Goal: Task Accomplishment & Management: Manage account settings

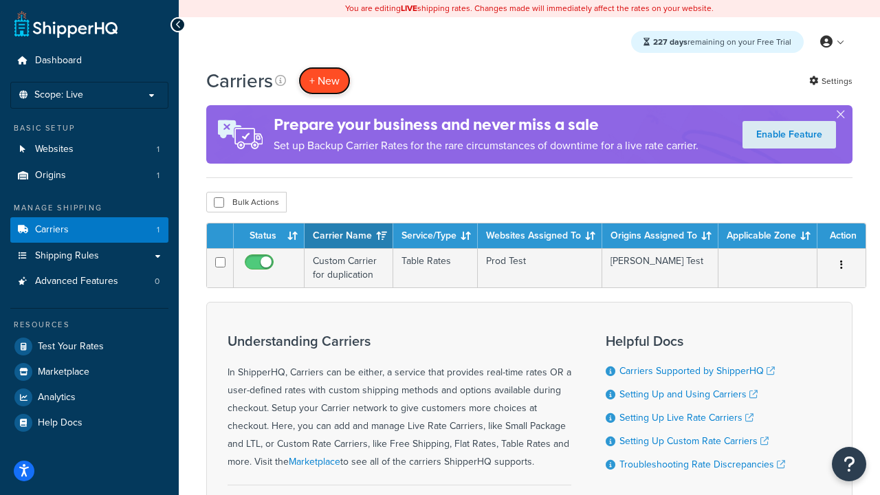
click at [324, 80] on button "+ New" at bounding box center [324, 81] width 52 height 28
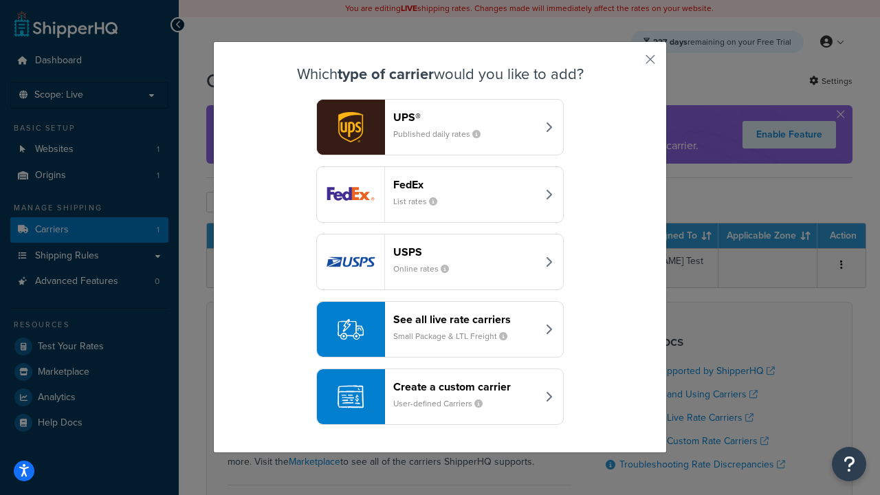
click at [464, 184] on header "FedEx" at bounding box center [465, 184] width 144 height 13
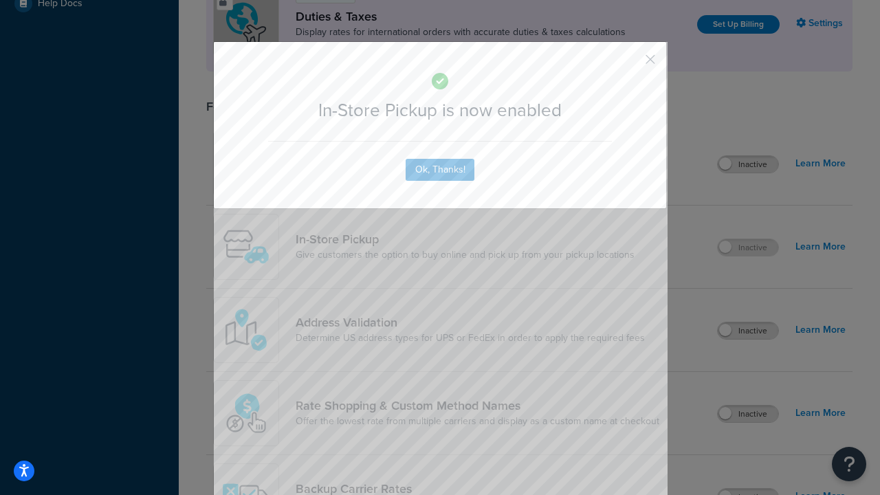
scroll to position [471, 0]
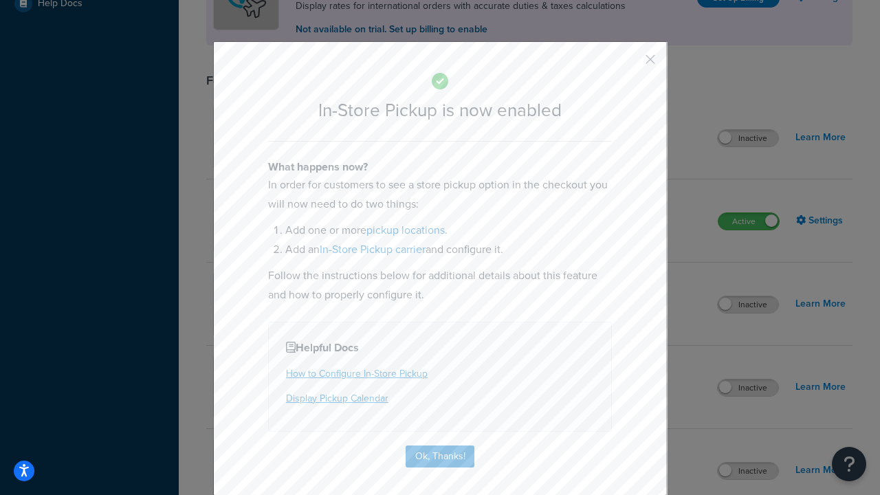
click at [629, 64] on button "button" at bounding box center [629, 64] width 3 height 3
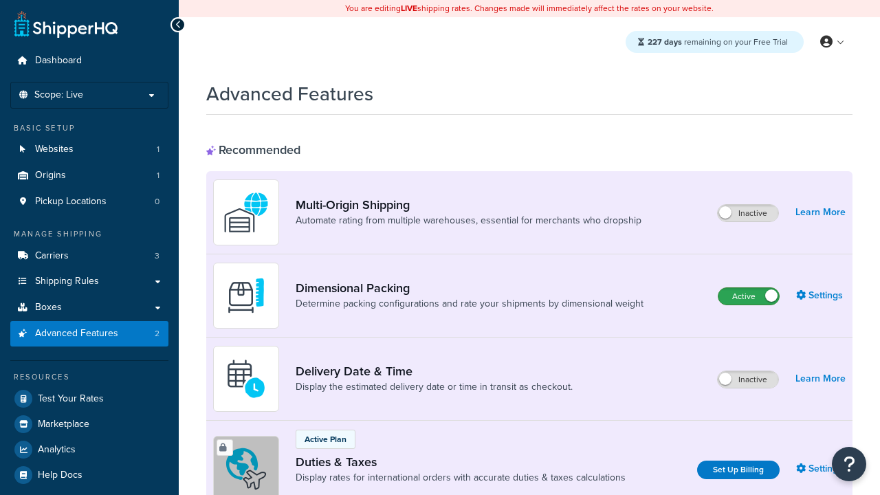
click at [748, 296] on label "Active" at bounding box center [748, 296] width 60 height 16
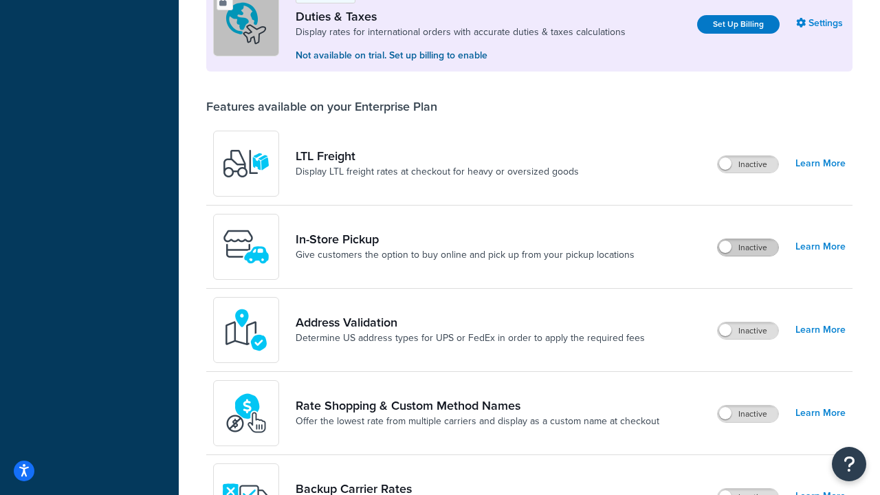
scroll to position [419, 0]
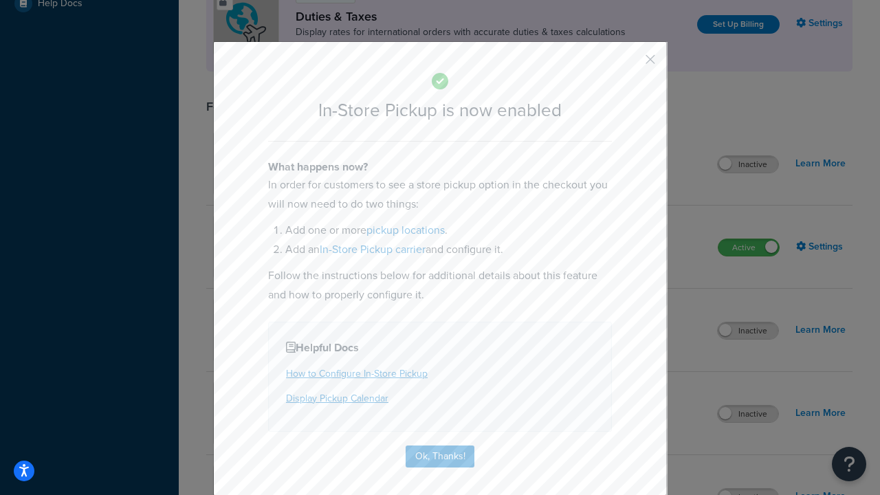
click at [629, 63] on button "button" at bounding box center [629, 64] width 3 height 3
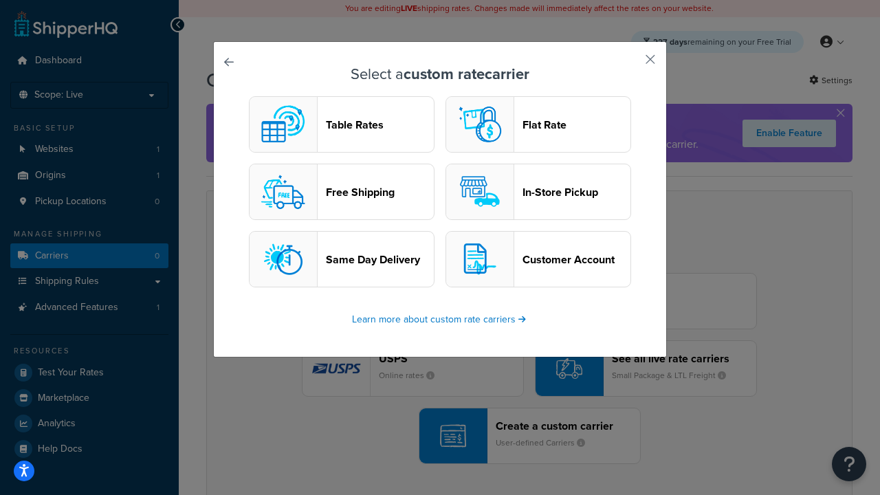
click at [538, 192] on header "In-Store Pickup" at bounding box center [576, 192] width 108 height 13
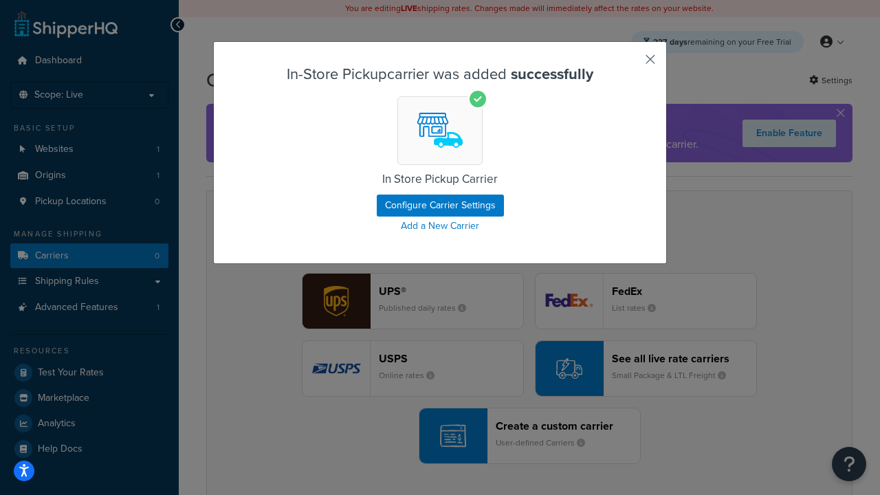
click at [629, 64] on button "button" at bounding box center [629, 64] width 3 height 3
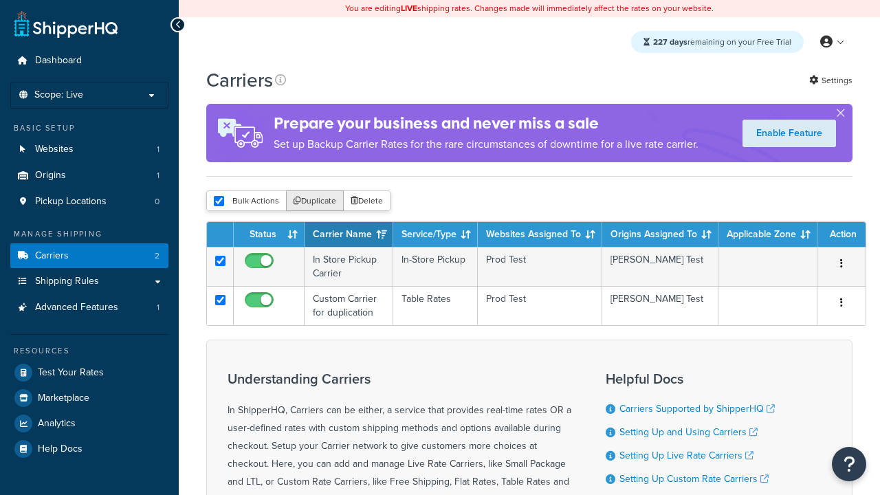
click at [315, 203] on button "Duplicate" at bounding box center [315, 200] width 58 height 21
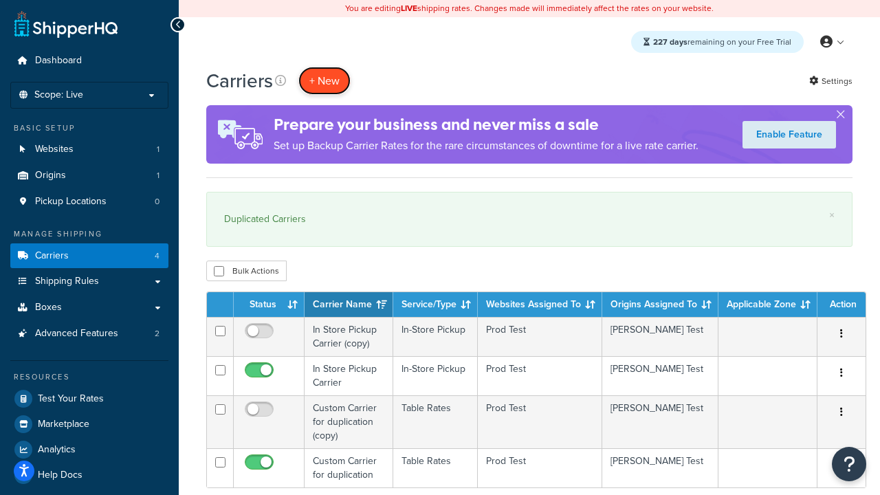
click at [324, 80] on button "+ New" at bounding box center [324, 81] width 52 height 28
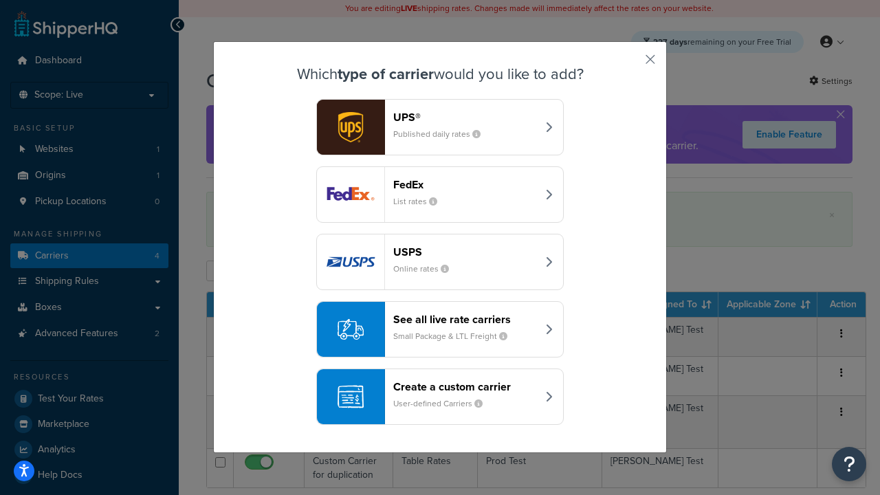
click at [440, 396] on div "Create a custom carrier User-defined Carriers" at bounding box center [465, 396] width 144 height 33
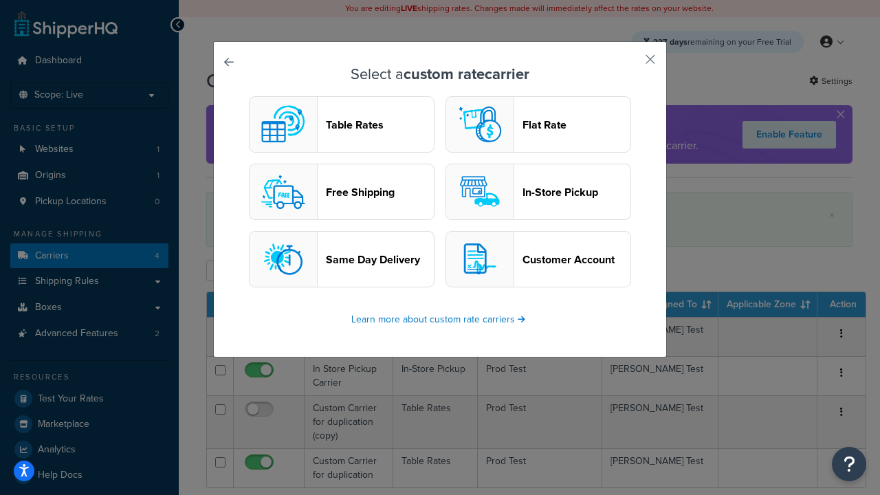
click at [538, 124] on header "Flat Rate" at bounding box center [576, 124] width 108 height 13
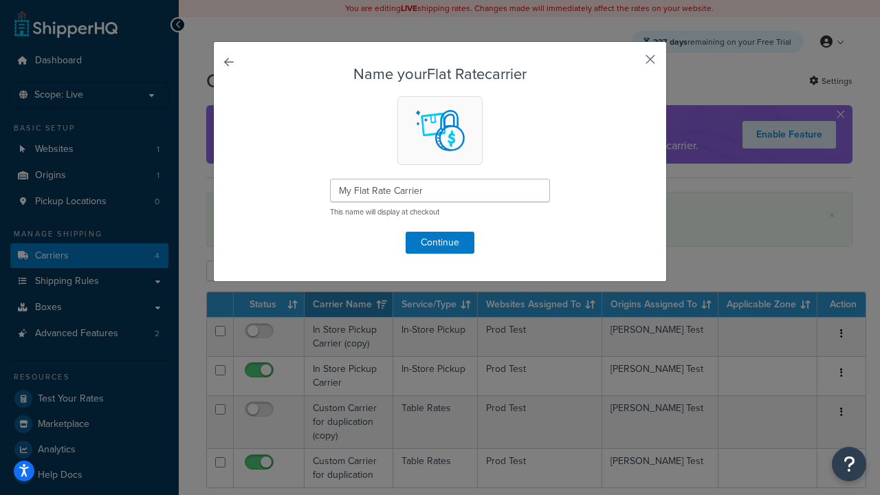
click at [629, 64] on button "button" at bounding box center [629, 64] width 3 height 3
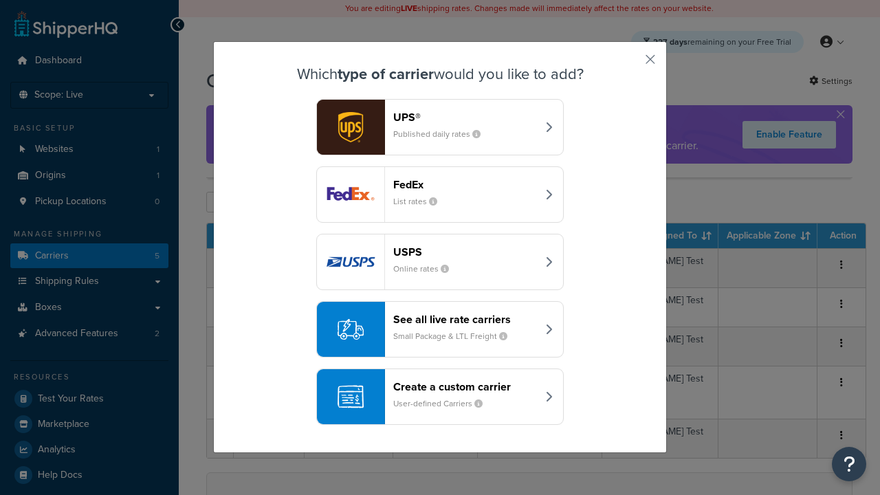
scroll to position [67, 0]
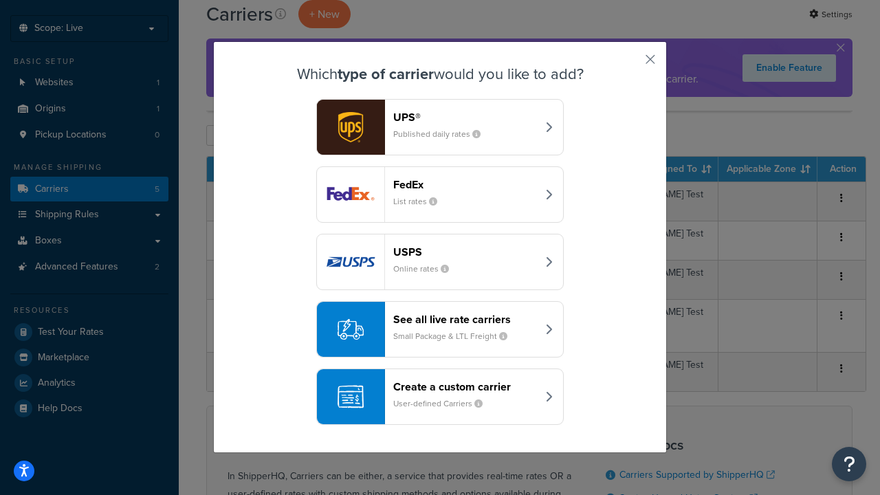
click at [440, 396] on div "Create a custom carrier User-defined Carriers" at bounding box center [465, 396] width 144 height 33
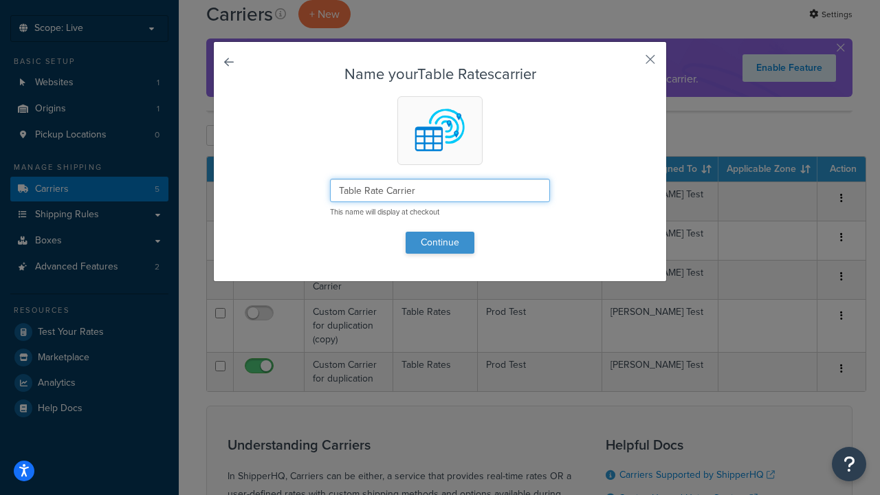
type input "Table Rate Carrier"
click at [440, 242] on button "Continue" at bounding box center [439, 243] width 69 height 22
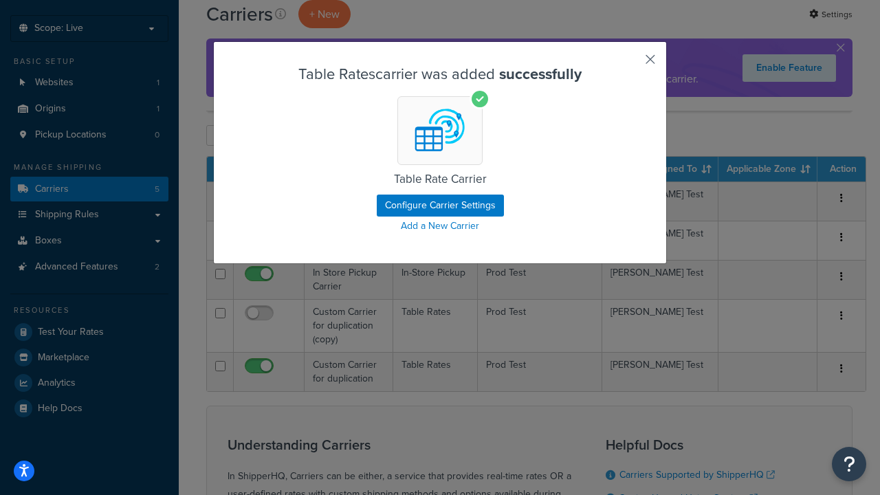
click at [629, 64] on button "button" at bounding box center [629, 64] width 3 height 3
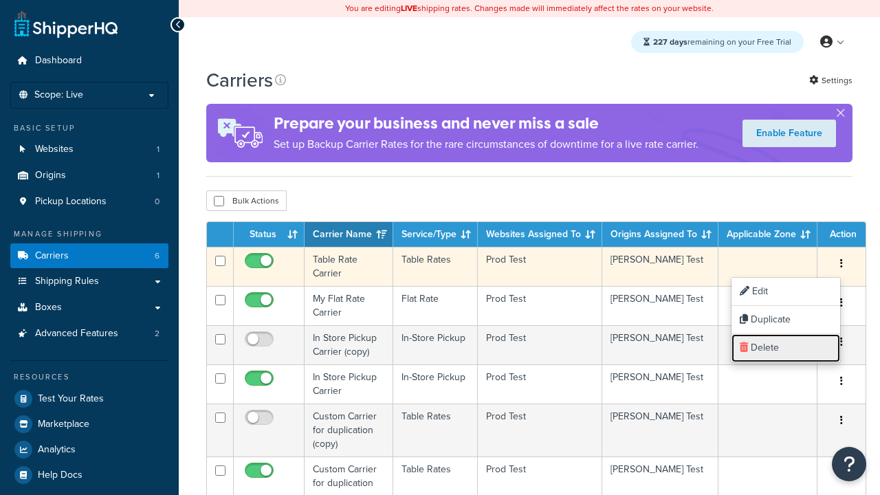
click at [785, 348] on link "Delete" at bounding box center [785, 348] width 109 height 28
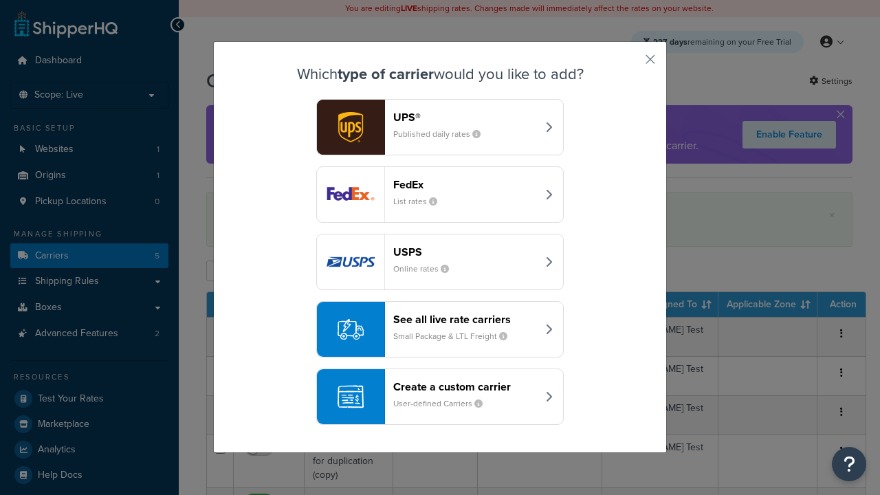
click at [440, 329] on div "See all live rate carriers Small Package & LTL Freight" at bounding box center [465, 329] width 144 height 33
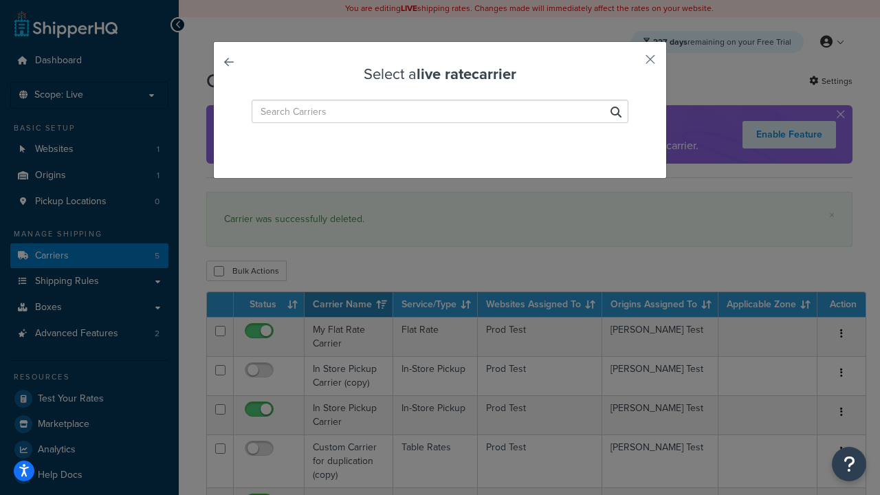
type input "Kuehne+Nagel LTL+"
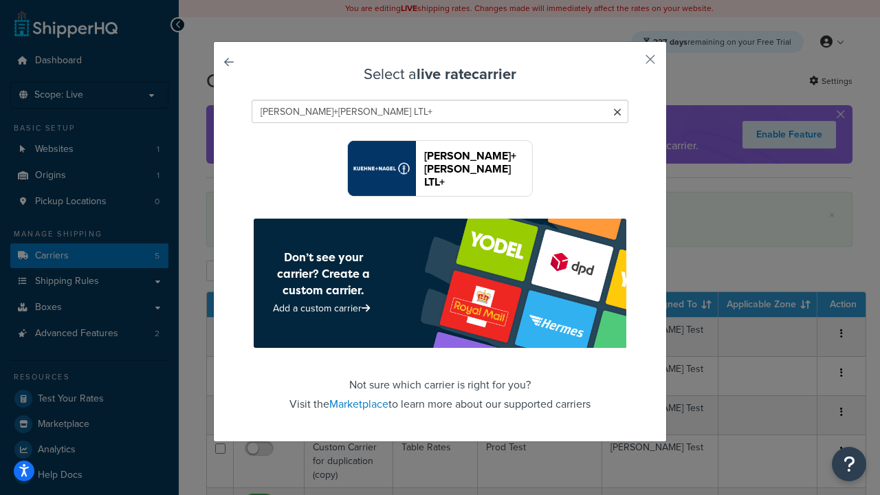
click at [478, 168] on header "Kuehne+Nagel LTL+" at bounding box center [478, 168] width 108 height 39
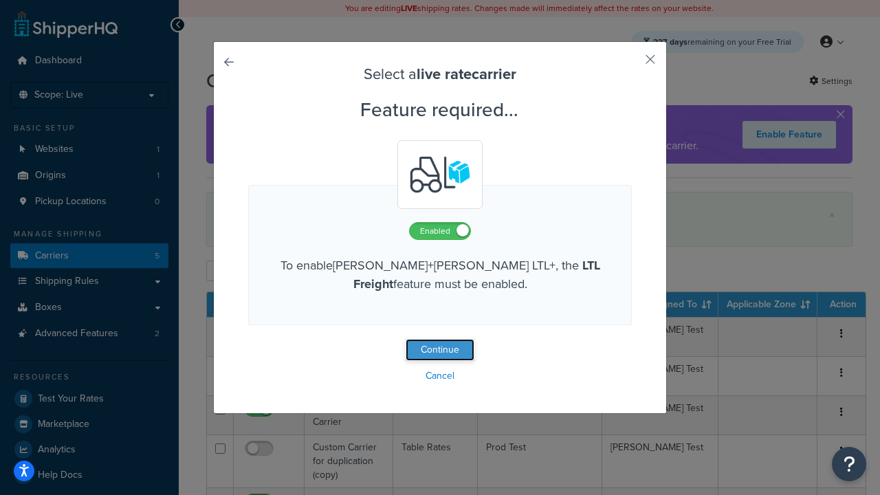
click at [440, 350] on button "Continue" at bounding box center [439, 350] width 69 height 22
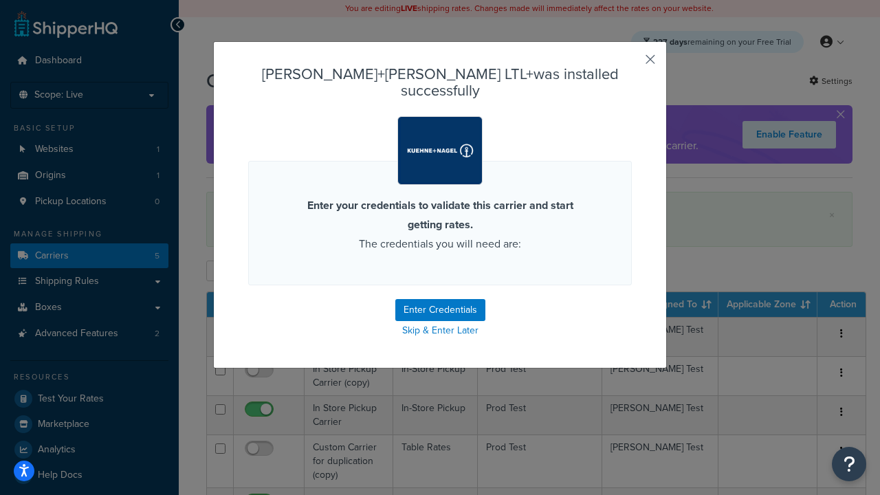
click at [629, 64] on button "button" at bounding box center [629, 64] width 3 height 3
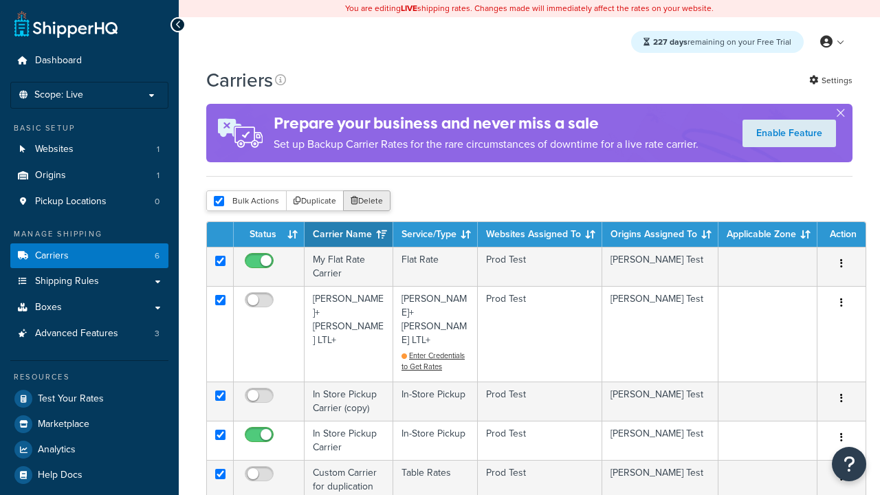
click at [370, 203] on button "Delete" at bounding box center [366, 200] width 47 height 21
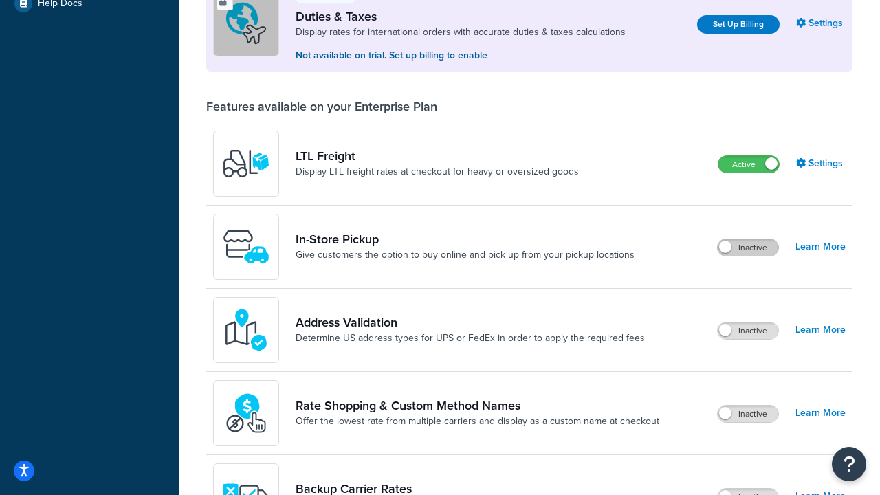
scroll to position [419, 0]
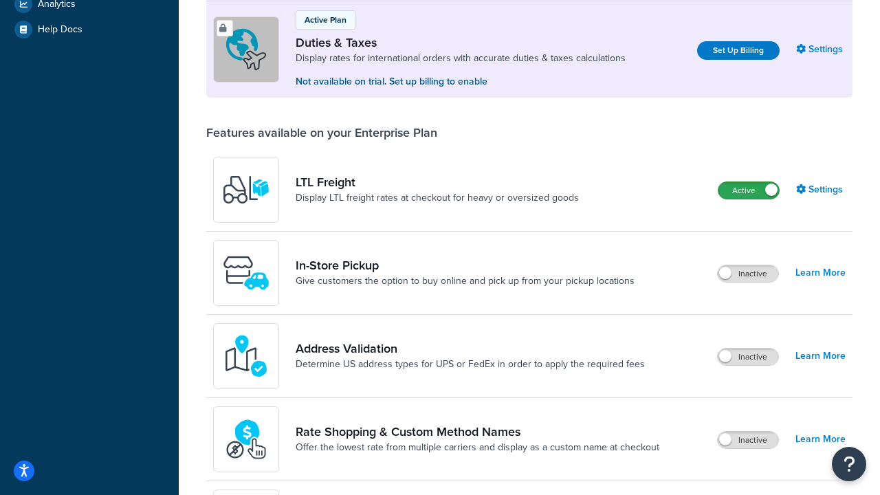
click at [748, 190] on label "Active" at bounding box center [748, 190] width 60 height 16
